Goal: Find specific page/section: Find specific page/section

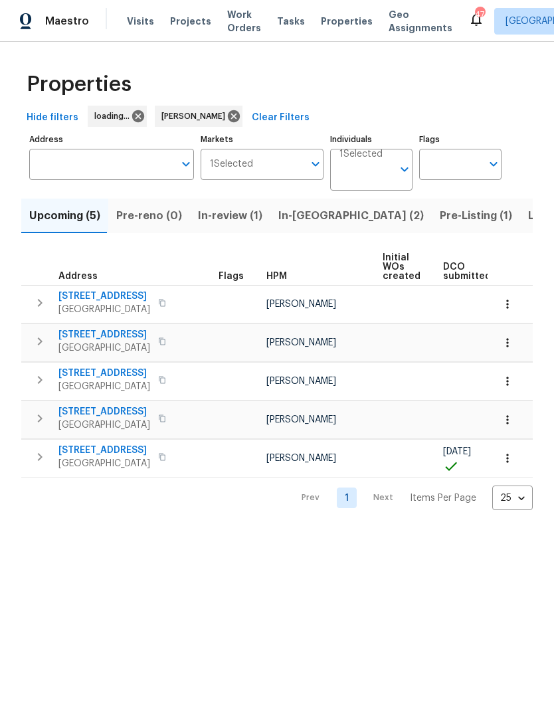
click at [528, 217] on span "Listed (13)" at bounding box center [555, 216] width 54 height 19
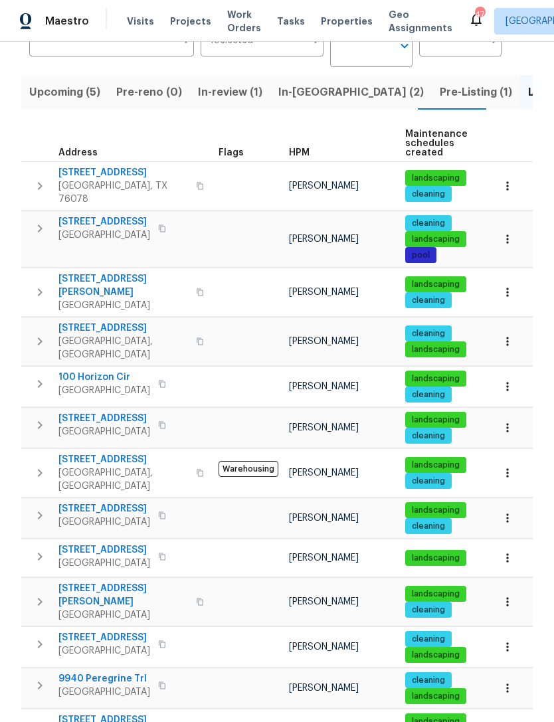
scroll to position [43, 0]
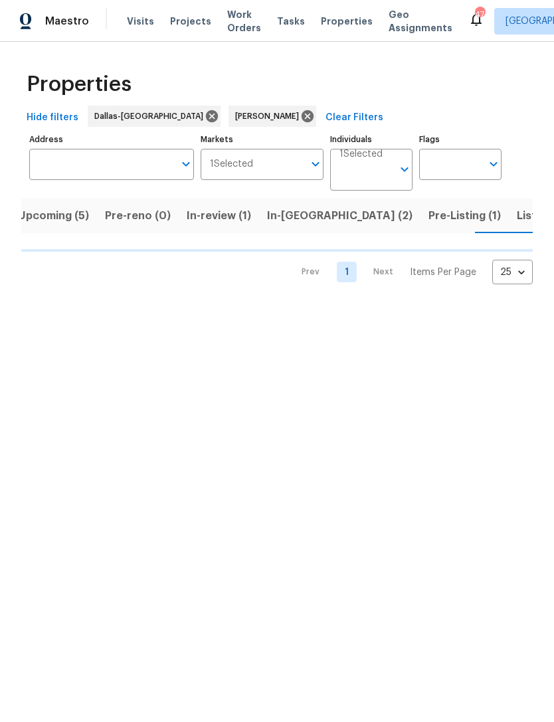
scroll to position [0, 21]
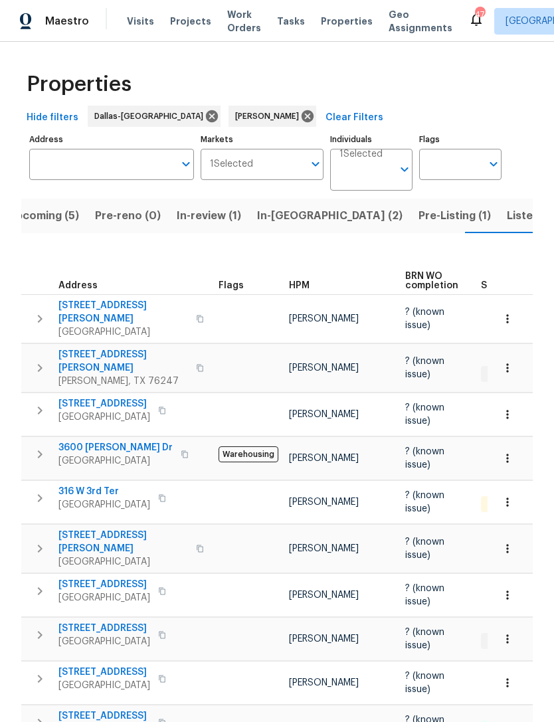
click at [113, 529] on span "[STREET_ADDRESS][PERSON_NAME]" at bounding box center [123, 542] width 130 height 27
click at [515, 580] on button "button" at bounding box center [507, 594] width 29 height 29
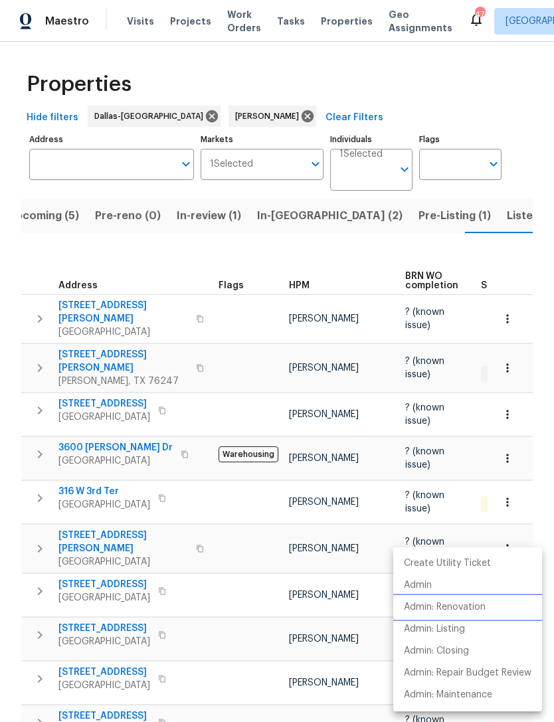
click at [491, 606] on li "Admin: Renovation" at bounding box center [467, 607] width 149 height 22
